Goal: Information Seeking & Learning: Learn about a topic

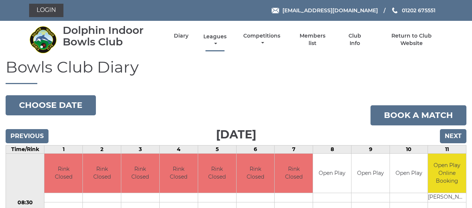
click at [220, 38] on link "Leagues" at bounding box center [214, 40] width 27 height 15
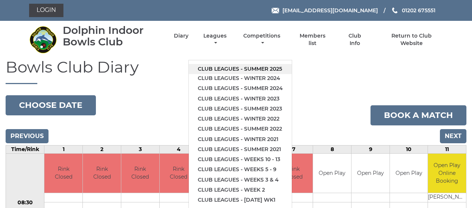
click at [222, 67] on link "Club leagues - Summer 2025" at bounding box center [240, 69] width 103 height 10
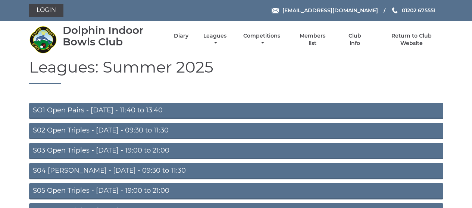
click at [214, 189] on link "S05 Open Triples - [DATE] - 19:00 to 21:00" at bounding box center [236, 191] width 414 height 16
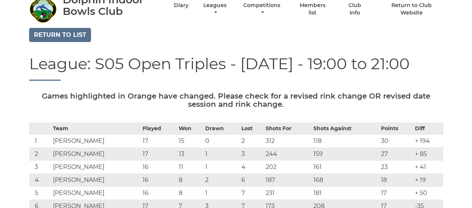
scroll to position [9, 0]
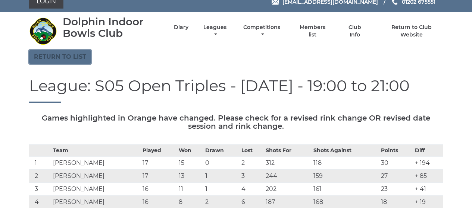
click at [76, 56] on link "Return to list" at bounding box center [60, 57] width 62 height 14
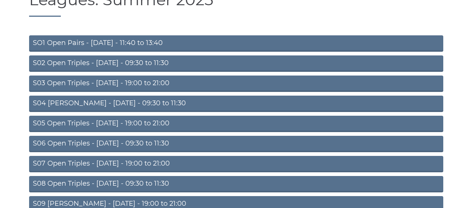
scroll to position [68, 0]
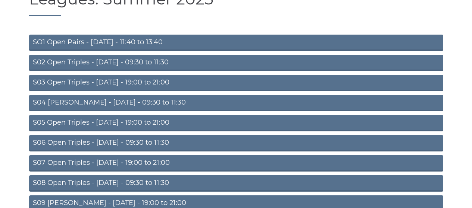
click at [94, 165] on link "S07 Open Triples - Thursday - 19:00 to 21:00" at bounding box center [236, 163] width 414 height 16
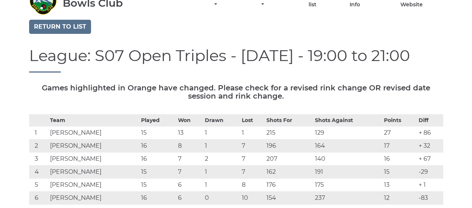
scroll to position [29, 0]
